Goal: Task Accomplishment & Management: Manage account settings

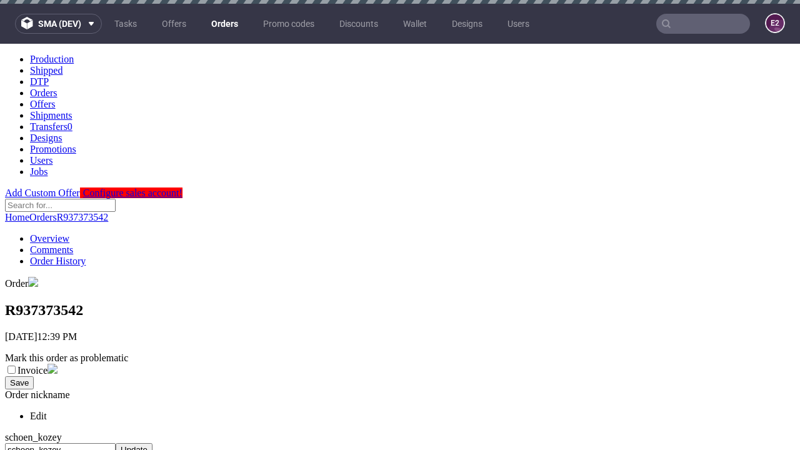
scroll to position [511, 0]
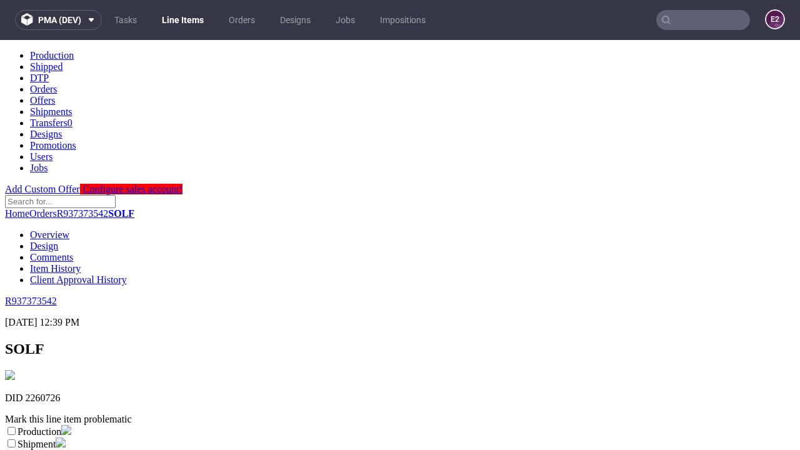
scroll to position [220, 0]
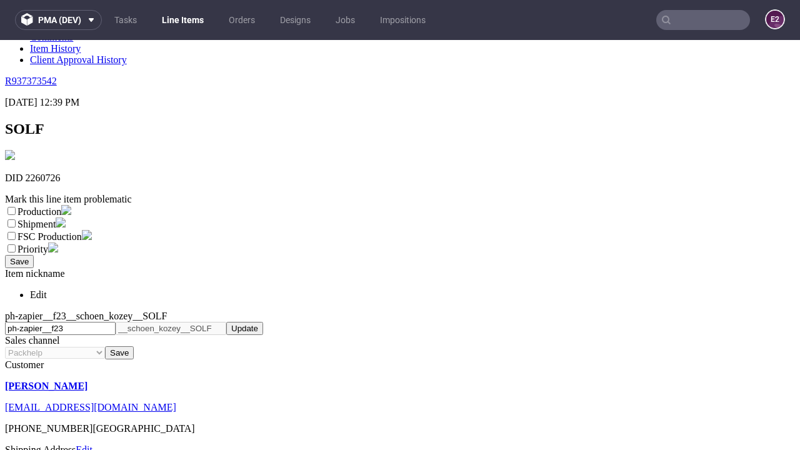
select select "dtp_ca_needed"
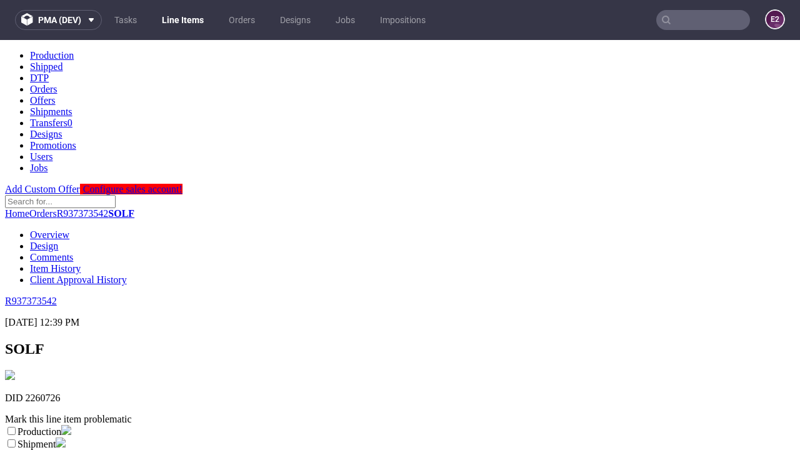
scroll to position [0, 0]
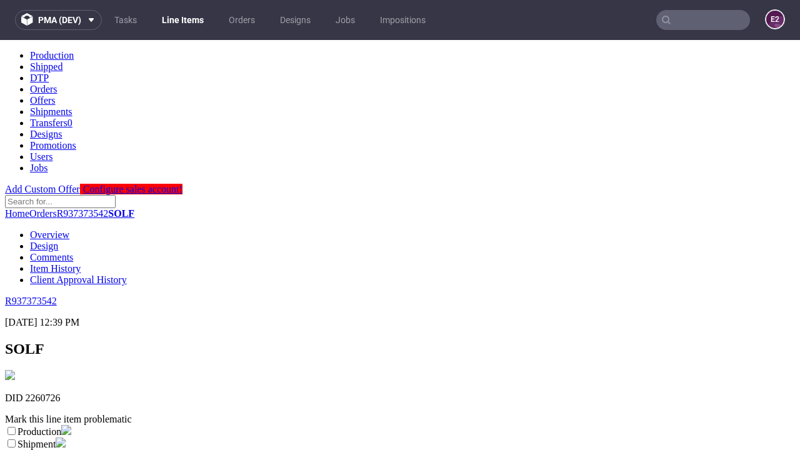
checkbox input "true"
